Goal: Information Seeking & Learning: Understand process/instructions

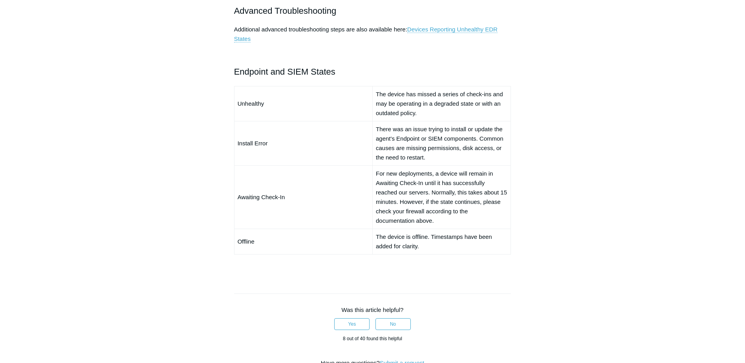
scroll to position [550, 0]
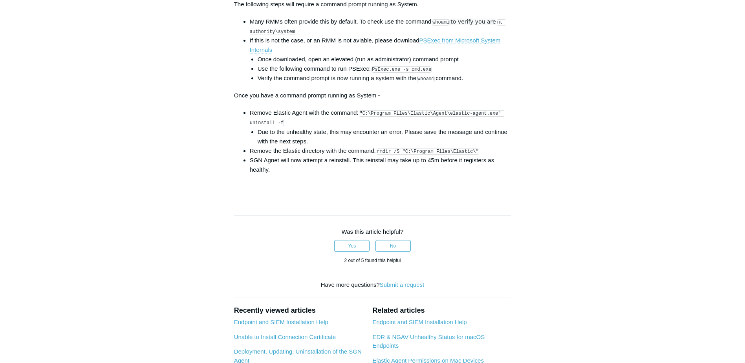
scroll to position [1218, 0]
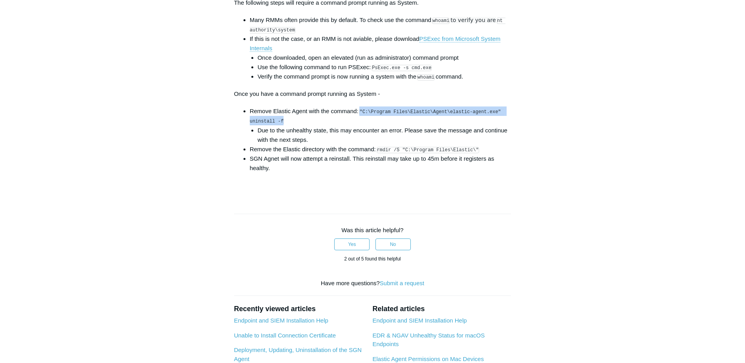
drag, startPoint x: 362, startPoint y: 119, endPoint x: 299, endPoint y: 129, distance: 64.1
click at [299, 129] on li "Remove Elastic Agent with the command: "C:\Program Files\Elastic\Agent\elastic-…" at bounding box center [381, 125] width 262 height 38
copy code ""C:\Program Files\Elastic\Agent\elastic-agent.exe" uninstall -f"
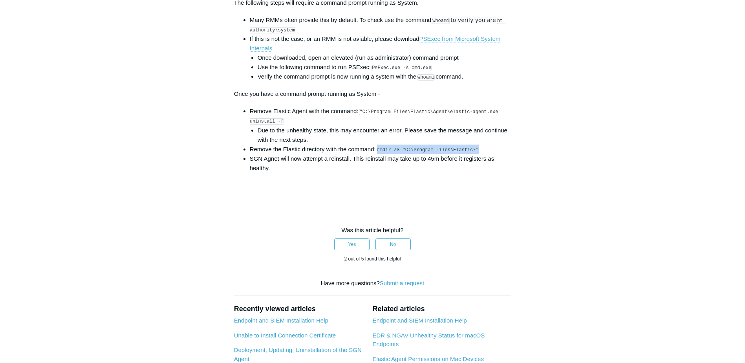
drag, startPoint x: 379, startPoint y: 156, endPoint x: 473, endPoint y: 157, distance: 93.5
click at [473, 154] on li "Remove the Elastic directory with the command: rmdir /S "C:\Program Files\Elast…" at bounding box center [381, 149] width 262 height 9
copy code "rmdir /S "C:\Program Files\Elastic\""
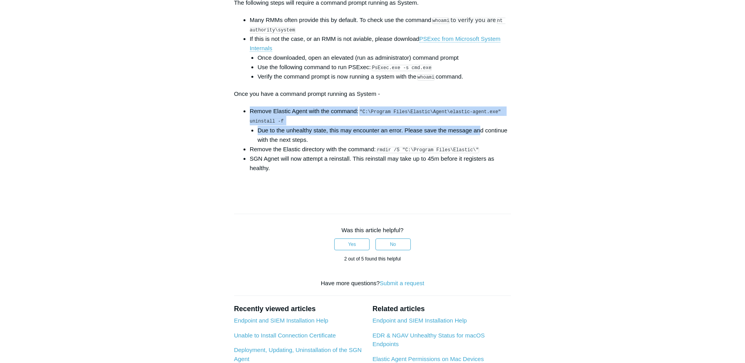
drag, startPoint x: 361, startPoint y: 117, endPoint x: 482, endPoint y: 134, distance: 122.1
click at [482, 134] on li "Remove Elastic Agent with the command: "C:\Program Files\Elastic\Agent\elastic-…" at bounding box center [381, 125] width 262 height 38
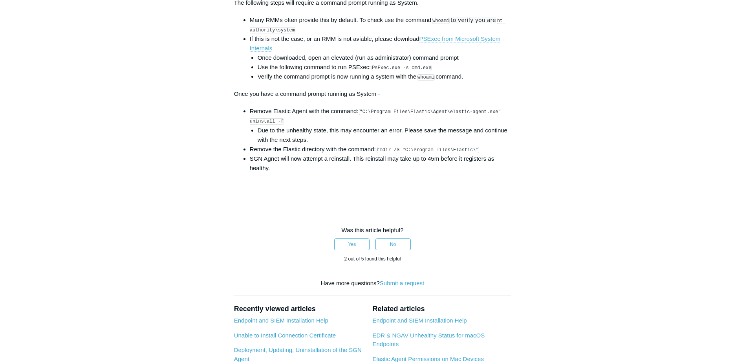
click at [484, 132] on li "Due to the unhealthy state, this may encounter an error. Please save the messag…" at bounding box center [385, 135] width 254 height 19
drag, startPoint x: 361, startPoint y: 118, endPoint x: 280, endPoint y: 127, distance: 81.8
click at [280, 125] on code ""C:\Program Files\Elastic\Agent\elastic-agent.exe" uninstall -f" at bounding box center [377, 117] width 254 height 16
copy code ""C:\Program Files\Elastic\Agent\elastic-agent.exe" uninstall -f"
click at [388, 161] on li "SGN Agnet will now attempt a reinstall. This reinstall may take up to 45m befor…" at bounding box center [381, 163] width 262 height 19
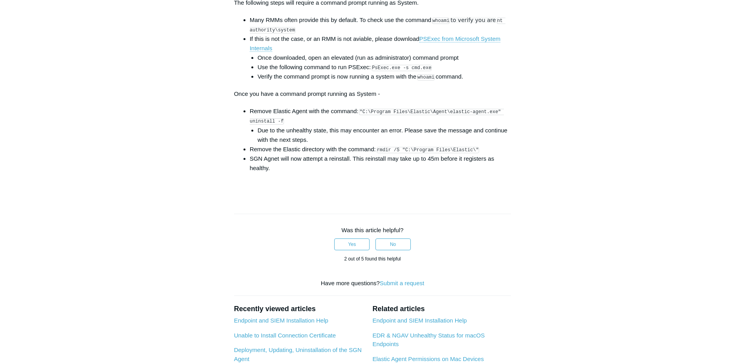
click at [378, 154] on li "Remove the Elastic directory with the command: rmdir /S "C:\Program Files\Elast…" at bounding box center [381, 149] width 262 height 9
drag, startPoint x: 379, startPoint y: 156, endPoint x: 472, endPoint y: 154, distance: 93.5
click at [472, 154] on li "Remove the Elastic directory with the command: rmdir /S "C:\Program Files\Elast…" at bounding box center [381, 149] width 262 height 9
copy code "rmdir /S "C:\Program Files\Elastic\""
